Goal: Task Accomplishment & Management: Manage account settings

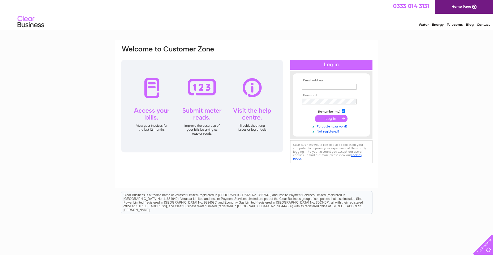
type input "[EMAIL_ADDRESS][DOMAIN_NAME]"
click at [332, 113] on td "Remember me?" at bounding box center [332, 111] width 62 height 5
click at [330, 120] on input "submit" at bounding box center [331, 118] width 33 height 7
click at [329, 118] on input "submit" at bounding box center [331, 118] width 33 height 7
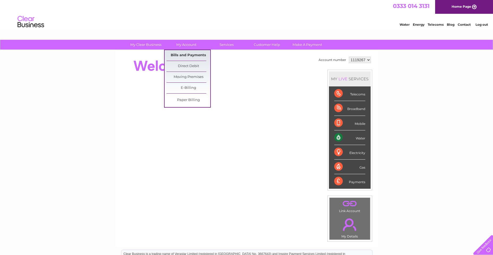
click at [180, 54] on link "Bills and Payments" at bounding box center [189, 55] width 44 height 11
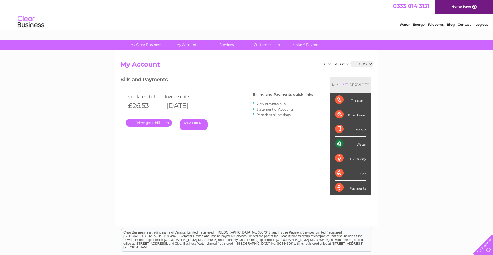
click at [147, 123] on link "." at bounding box center [149, 123] width 46 height 8
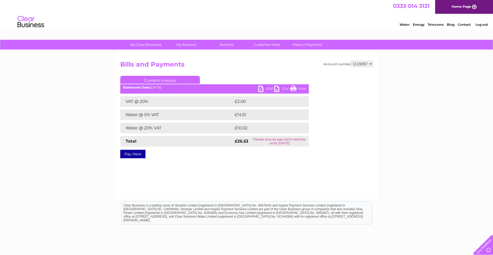
click at [268, 90] on link "PDF" at bounding box center [266, 90] width 16 height 8
